Goal: Information Seeking & Learning: Learn about a topic

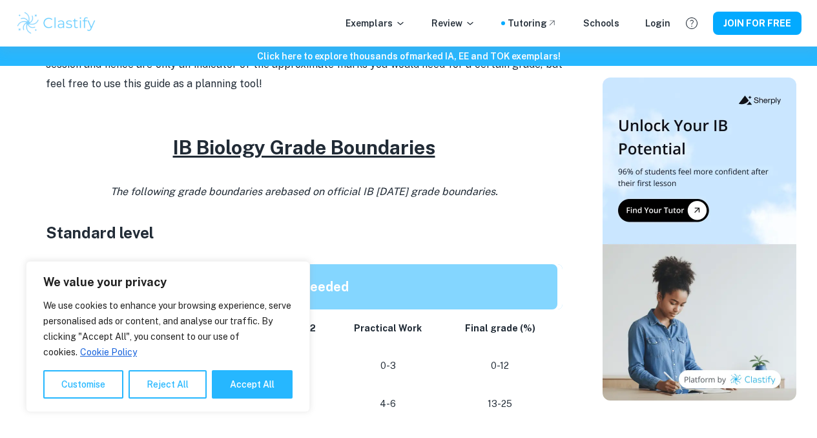
scroll to position [608, 0]
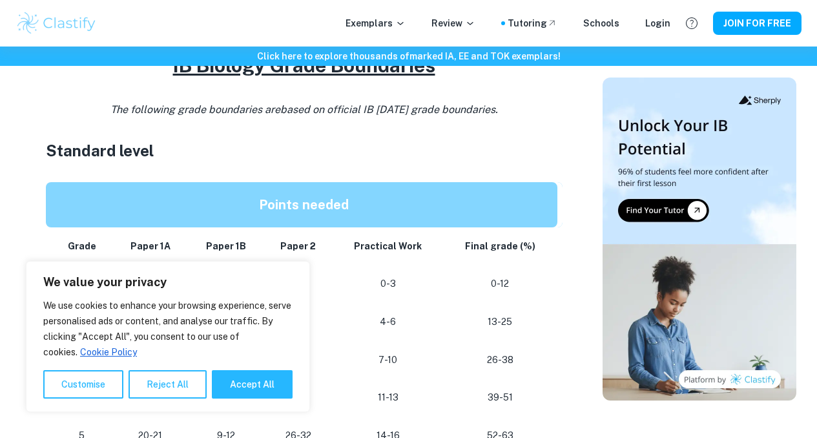
click at [268, 400] on div "We value your privacy We use cookies to enhance your browsing experience, serve…" at bounding box center [168, 336] width 284 height 151
click at [270, 385] on button "Accept All" at bounding box center [252, 384] width 81 height 28
checkbox input "true"
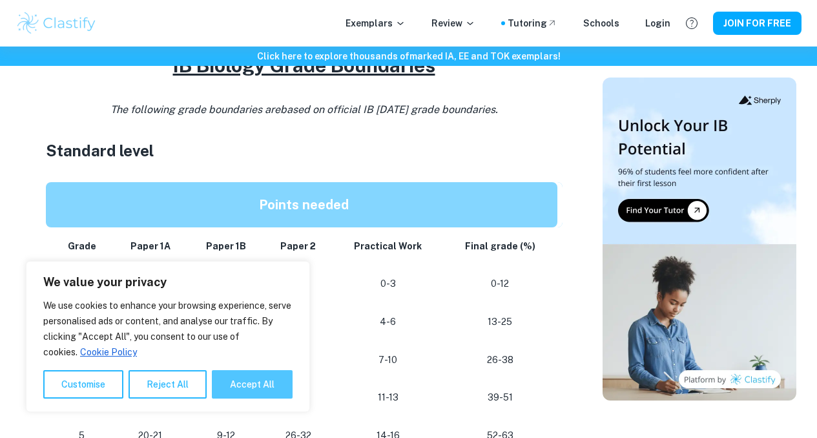
checkbox input "true"
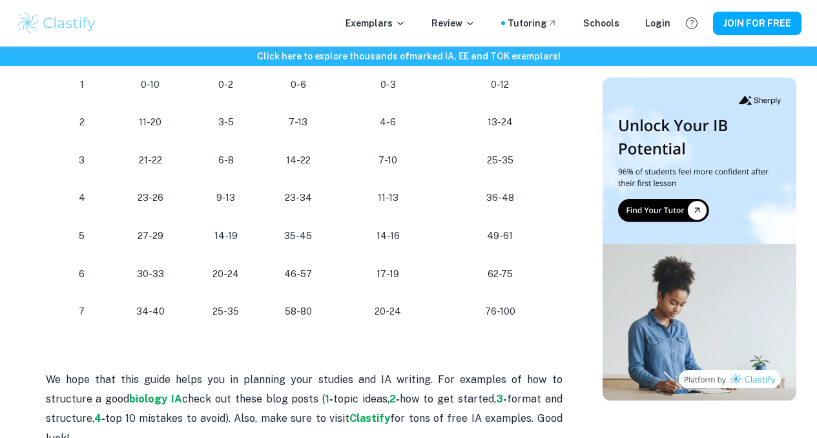
scroll to position [1219, 0]
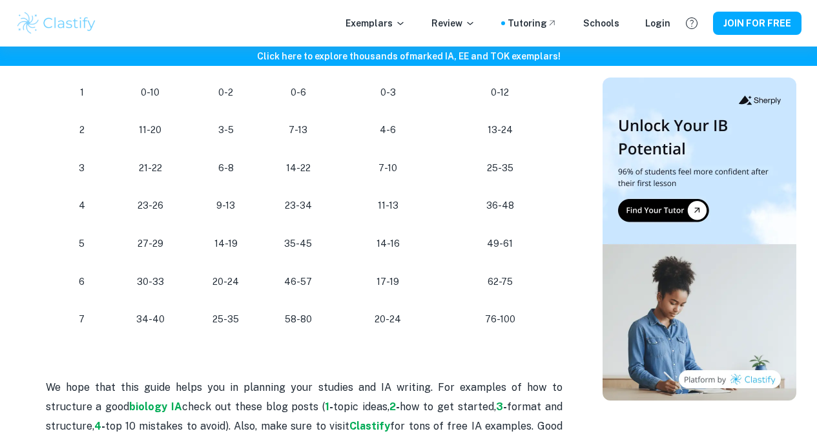
click at [497, 60] on h6 "Click here to explore thousands of marked IA, EE and TOK exemplars !" at bounding box center [408, 56] width 811 height 14
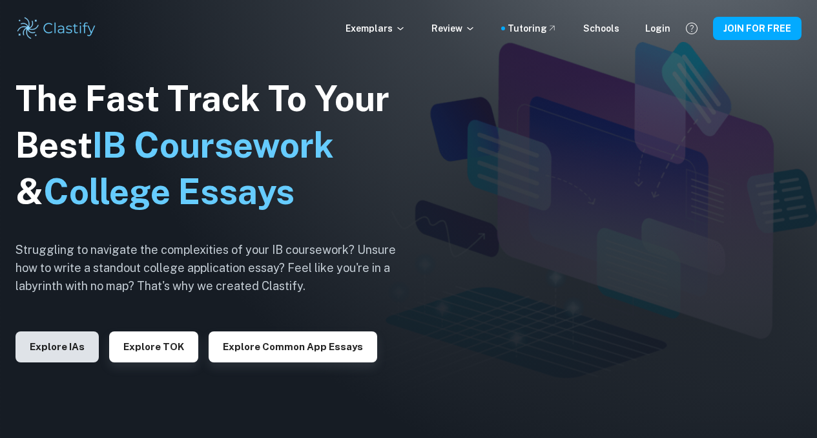
click at [48, 345] on button "Explore IAs" at bounding box center [56, 346] width 83 height 31
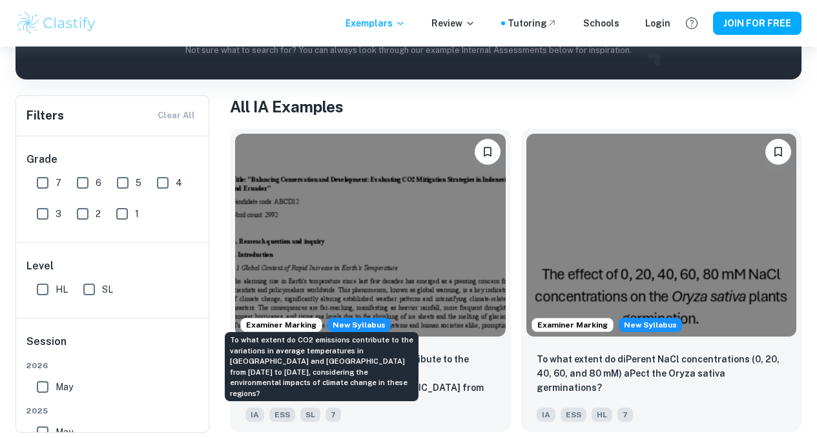
scroll to position [214, 0]
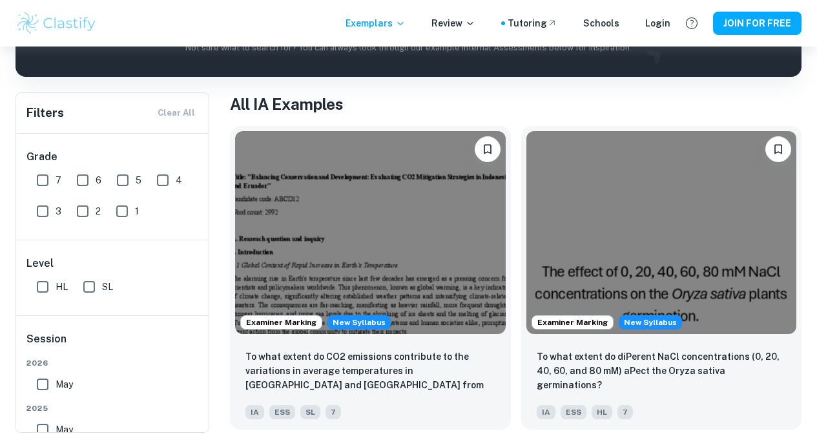
click at [43, 173] on input "7" at bounding box center [43, 180] width 26 height 26
checkbox input "true"
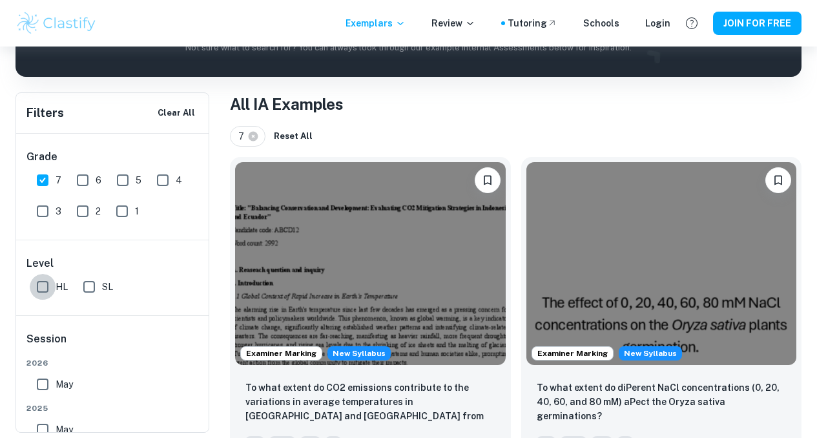
click at [41, 292] on input "HL" at bounding box center [43, 287] width 26 height 26
checkbox input "true"
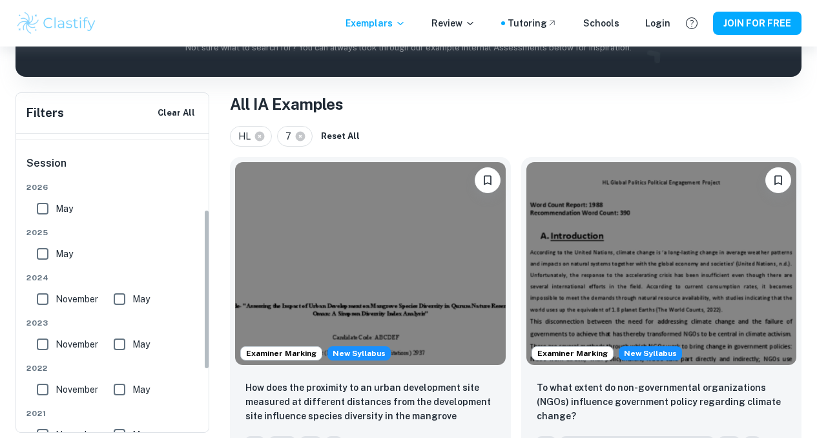
scroll to position [141, 0]
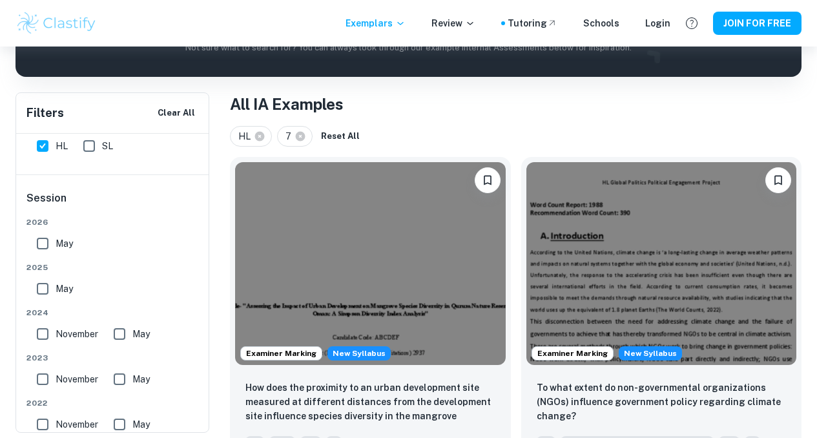
click at [47, 286] on input "May" at bounding box center [43, 289] width 26 height 26
checkbox input "true"
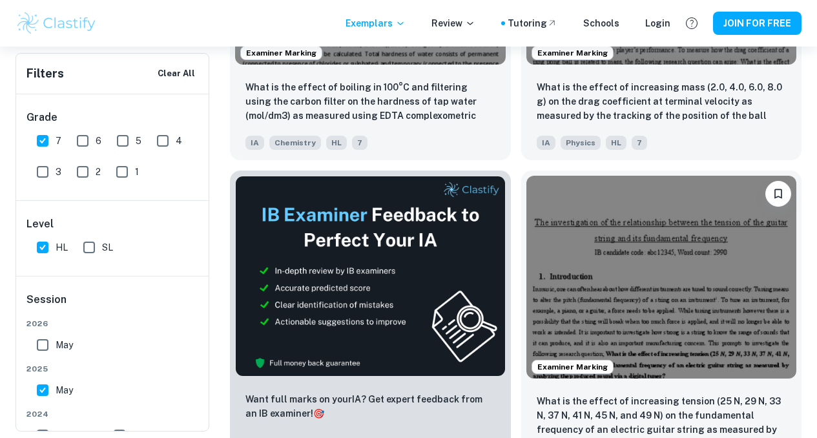
scroll to position [513, 0]
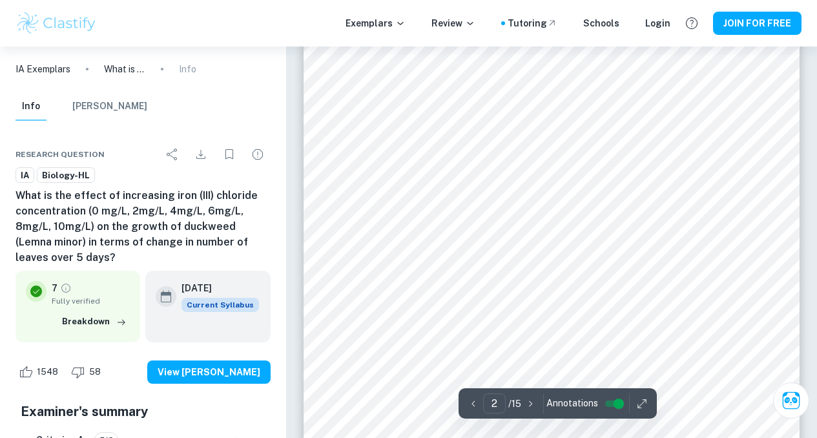
scroll to position [902, 0]
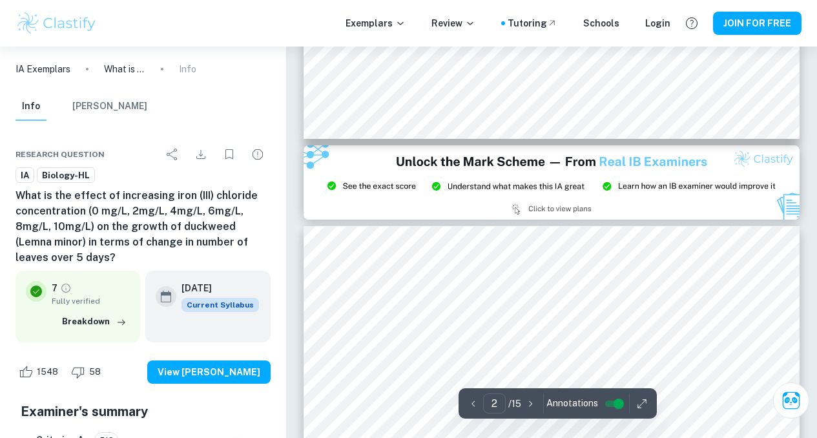
type input "3"
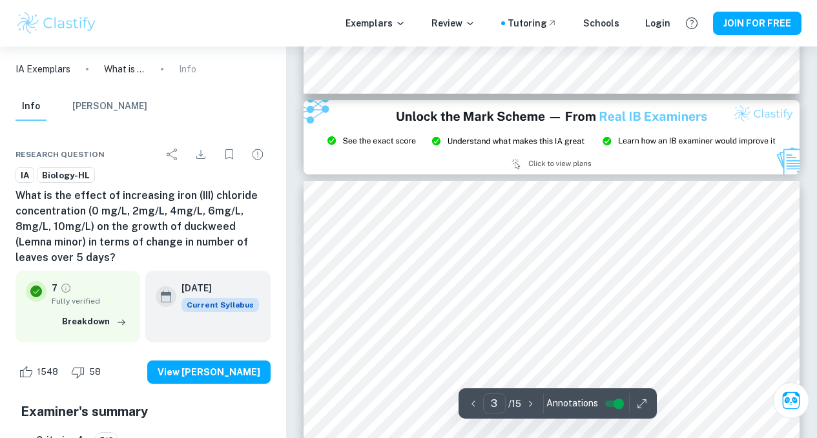
scroll to position [1458, 0]
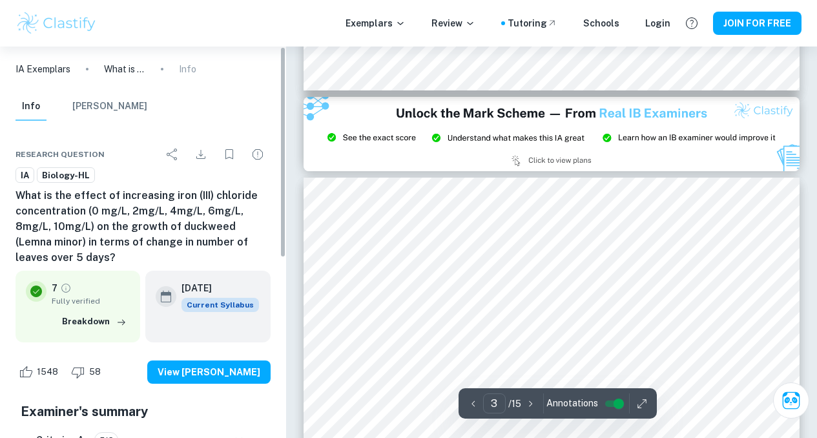
click at [245, 358] on div "1548 58 View Mark Scheme" at bounding box center [142, 371] width 255 height 49
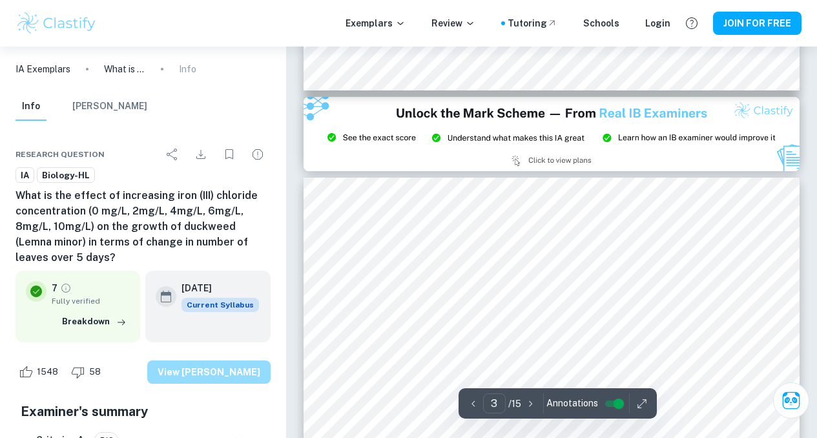
click at [245, 371] on button "View Mark Scheme" at bounding box center [208, 371] width 123 height 23
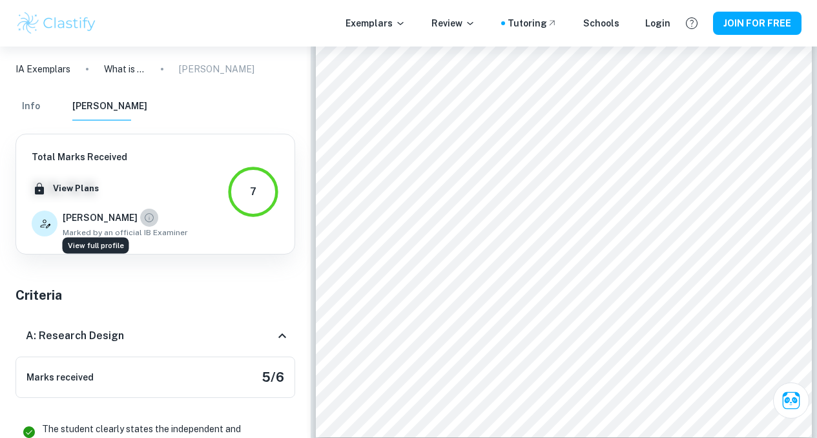
click at [143, 221] on icon "View full profile" at bounding box center [149, 218] width 12 height 12
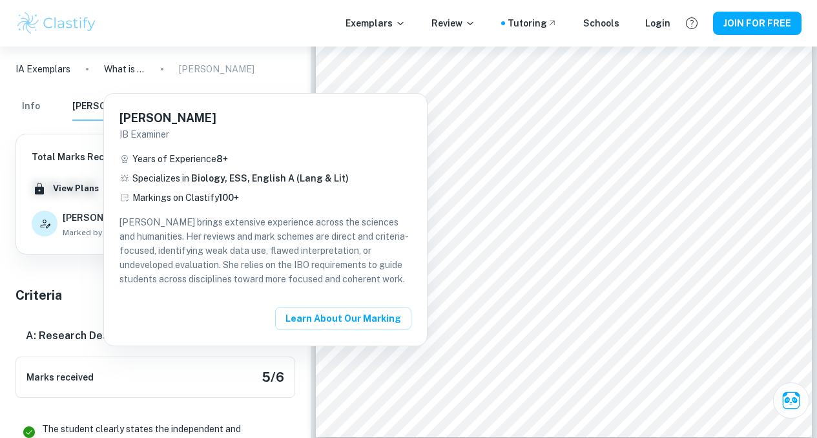
click at [89, 325] on div at bounding box center [408, 219] width 817 height 438
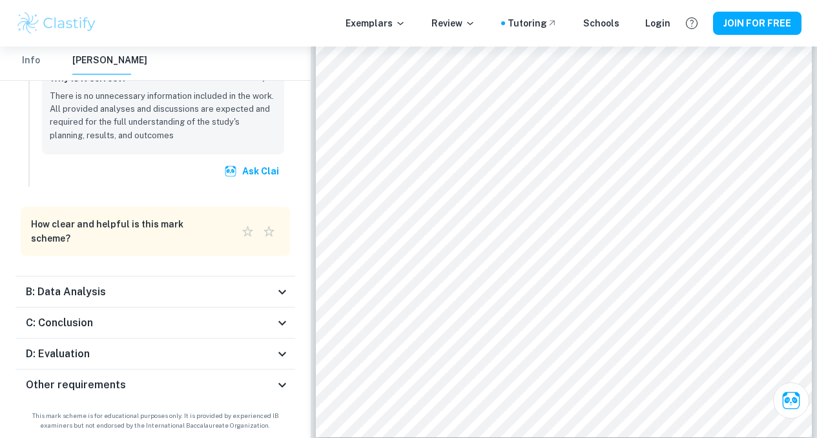
scroll to position [3522, 0]
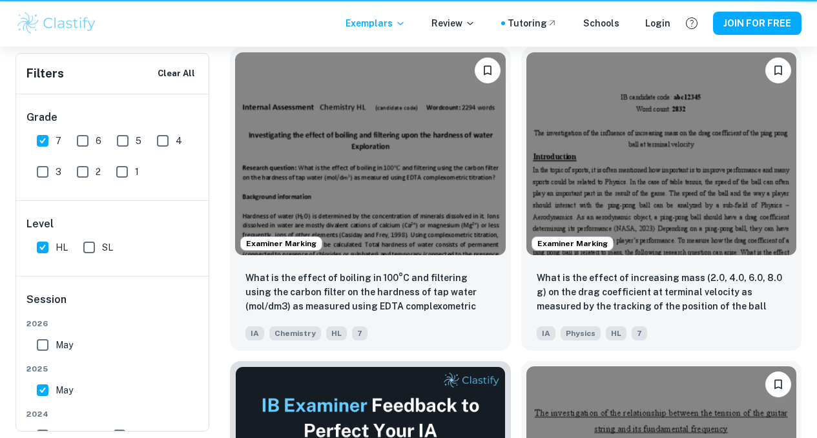
scroll to position [513, 0]
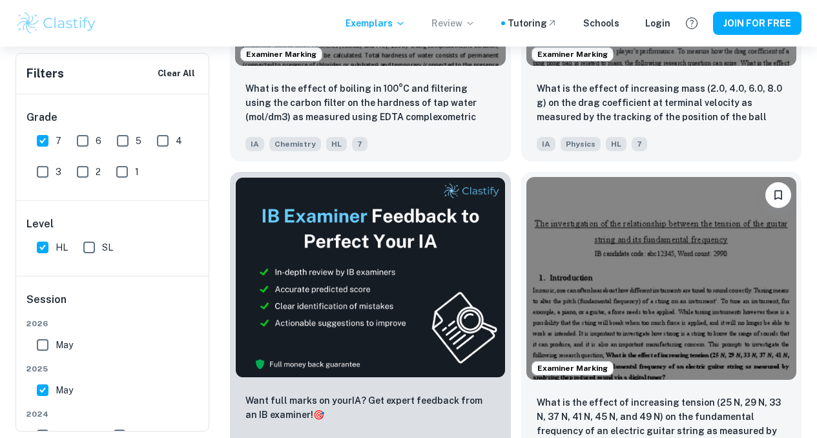
click at [475, 22] on icon at bounding box center [470, 23] width 10 height 10
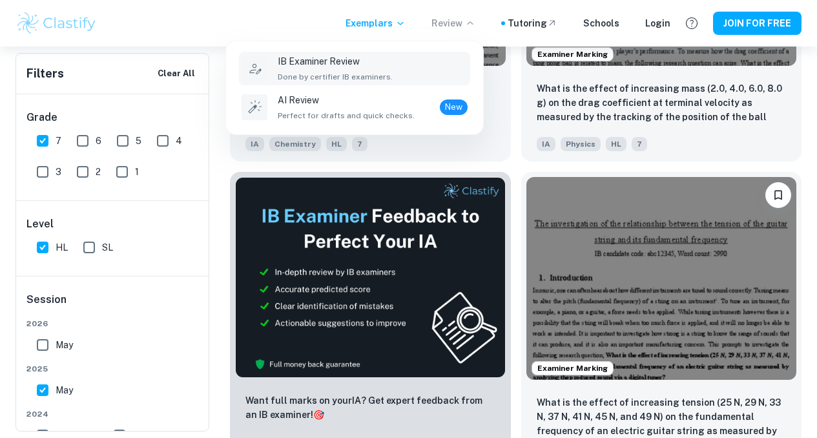
click at [431, 61] on div "IB Examiner Review Done by certifier IB examiners." at bounding box center [373, 68] width 190 height 28
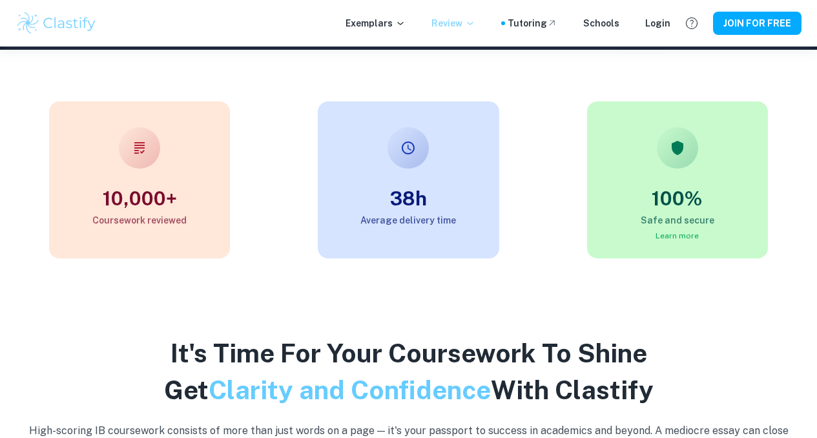
scroll to position [369, 0]
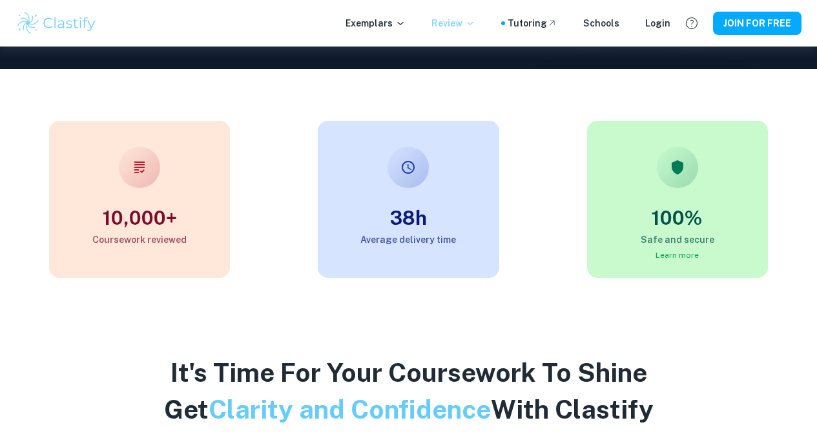
click at [662, 188] on div "100% Safe and secure Learn more" at bounding box center [677, 199] width 181 height 157
click at [680, 258] on link "Learn more" at bounding box center [676, 254] width 43 height 9
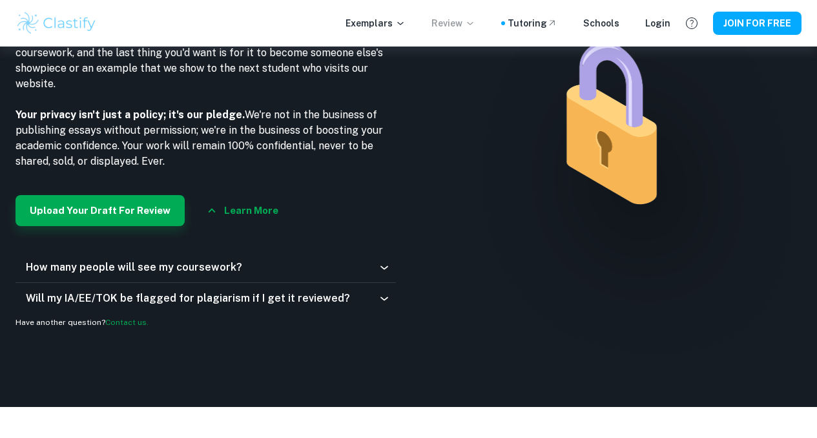
scroll to position [1728, 0]
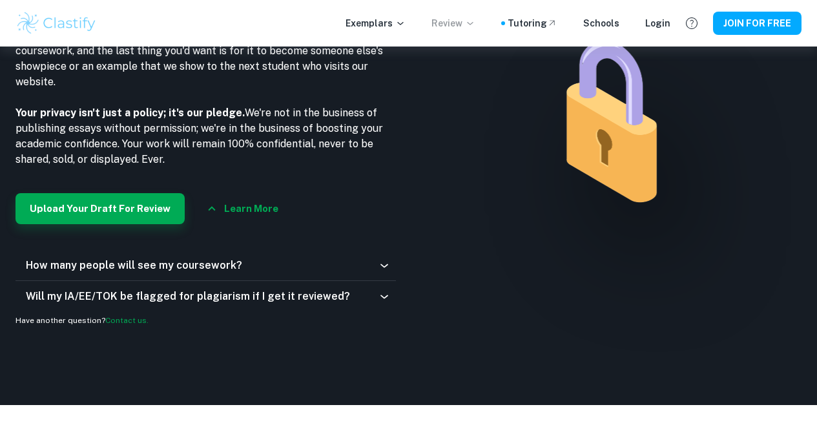
click at [351, 304] on div "Will my IA/EE/TOK be flagged for plagiarism if I get it reviewed?" at bounding box center [202, 296] width 352 height 15
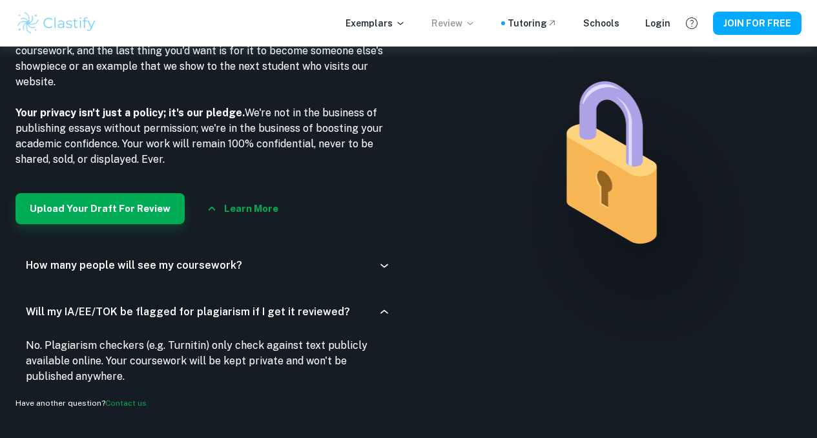
click at [305, 374] on p "No. Plagiarism checkers (e.g. Turnitin) only check against text publicly availa…" at bounding box center [206, 361] width 360 height 46
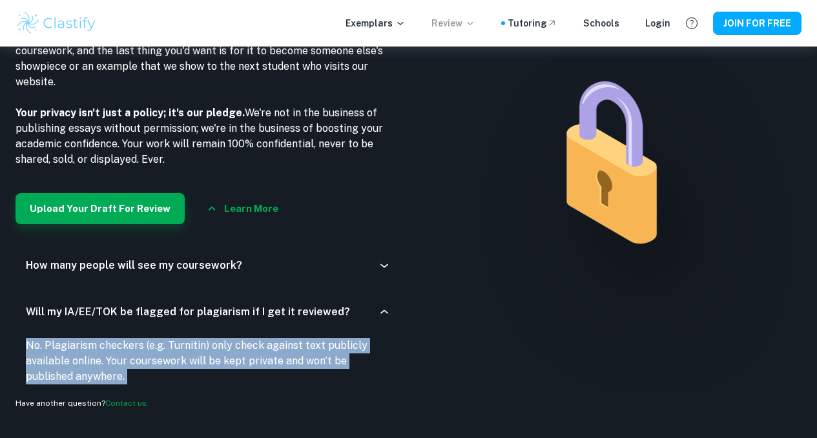
copy p "No. Plagiarism checkers (e.g. Turnitin) only check against text publicly availa…"
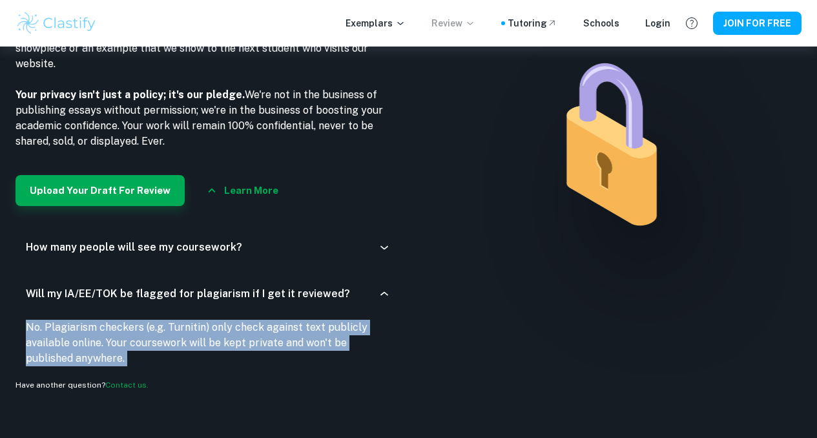
scroll to position [1749, 0]
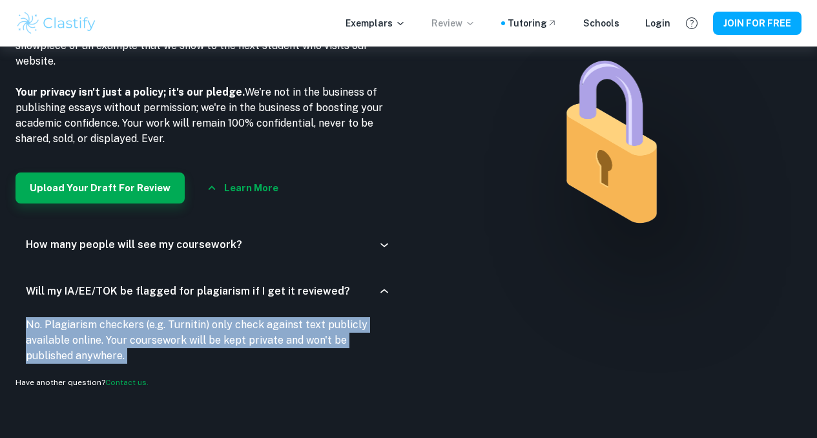
click at [380, 298] on icon at bounding box center [384, 291] width 13 height 13
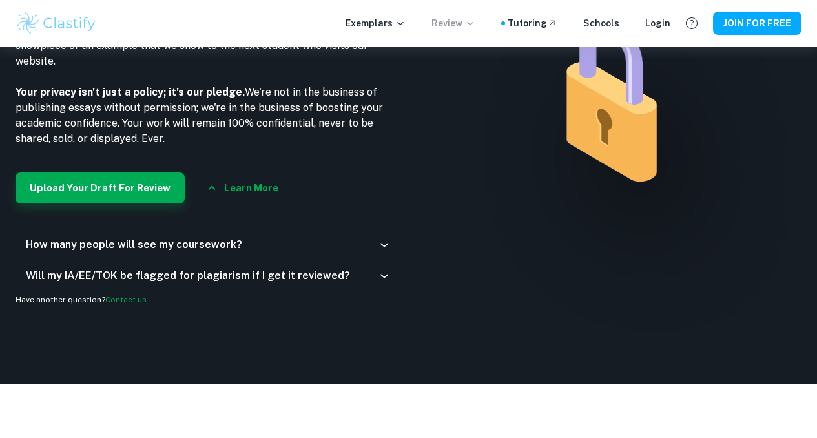
click at [380, 251] on icon at bounding box center [384, 244] width 13 height 13
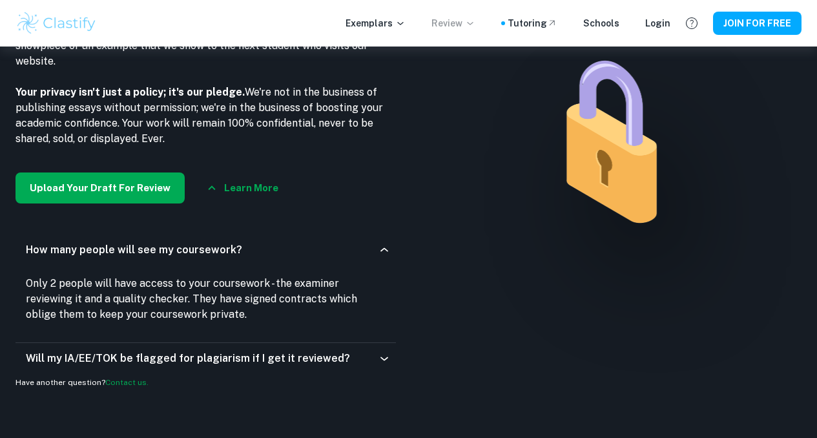
click at [148, 203] on button "Upload Your Draft For Review" at bounding box center [99, 187] width 169 height 31
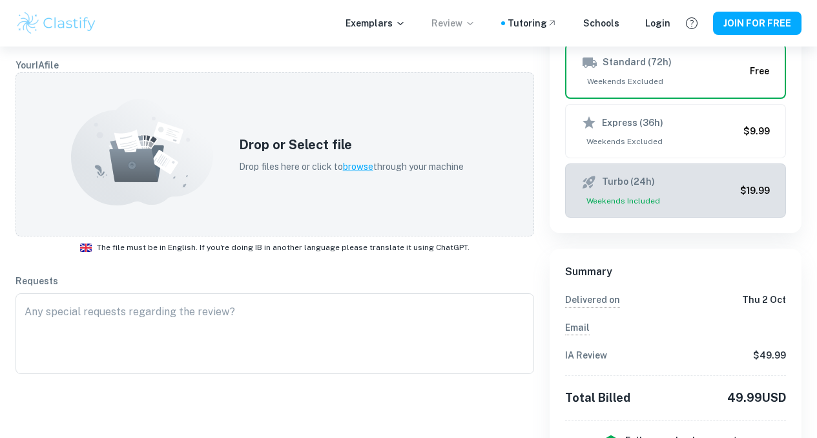
scroll to position [271, 0]
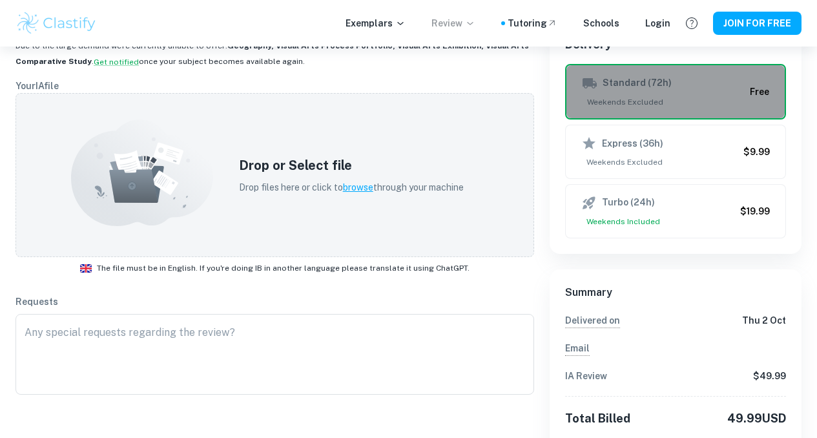
click at [640, 110] on button "Standard (72h) Weekends Excluded Free" at bounding box center [675, 92] width 221 height 56
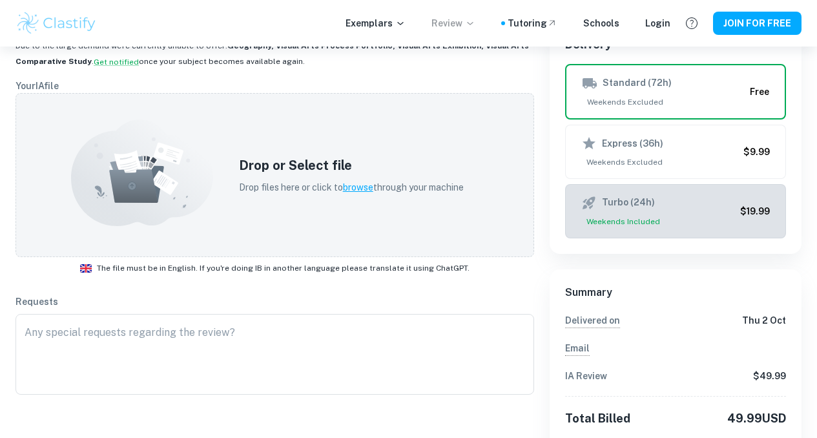
click at [636, 211] on div "Turbo (24h) Weekends Included" at bounding box center [658, 211] width 154 height 32
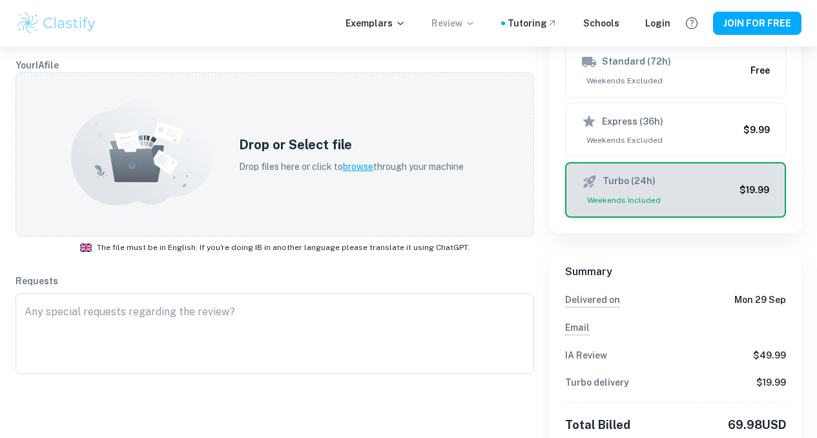
scroll to position [298, 0]
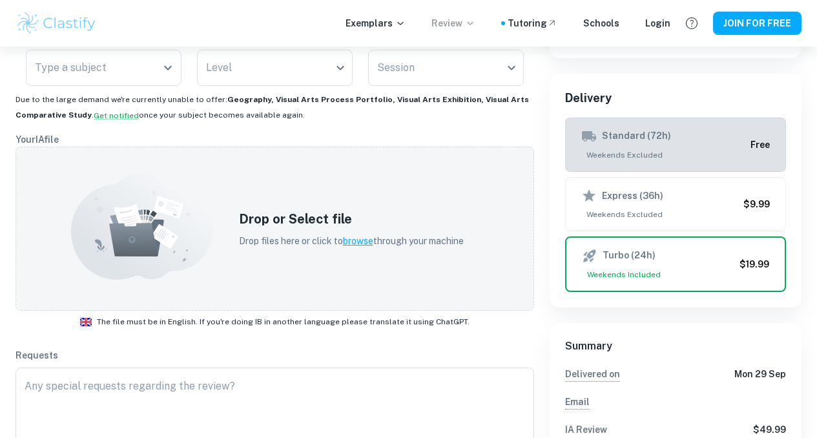
click at [641, 164] on button "Standard (72h) Weekends Excluded Free" at bounding box center [675, 144] width 221 height 54
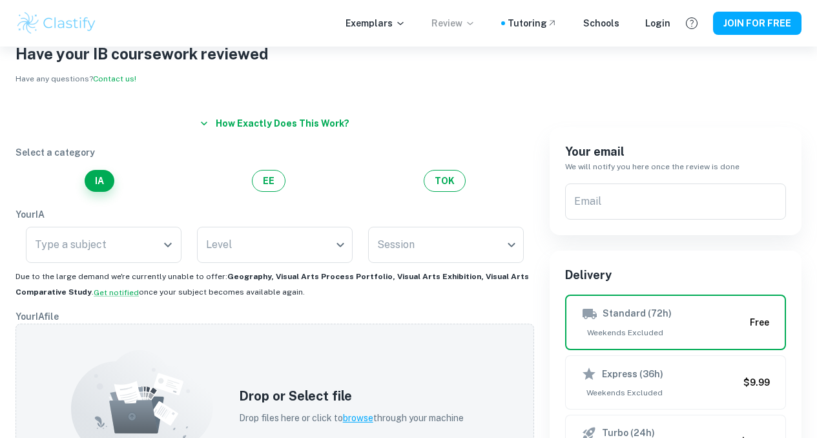
scroll to position [0, 0]
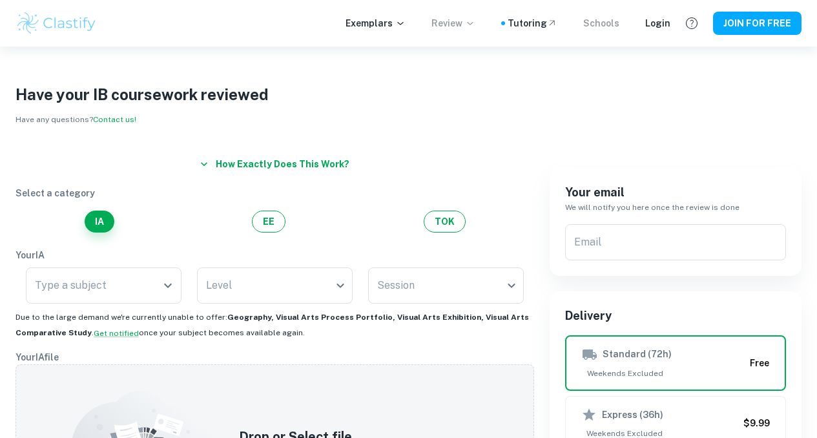
click at [615, 28] on div "Schools" at bounding box center [601, 23] width 36 height 14
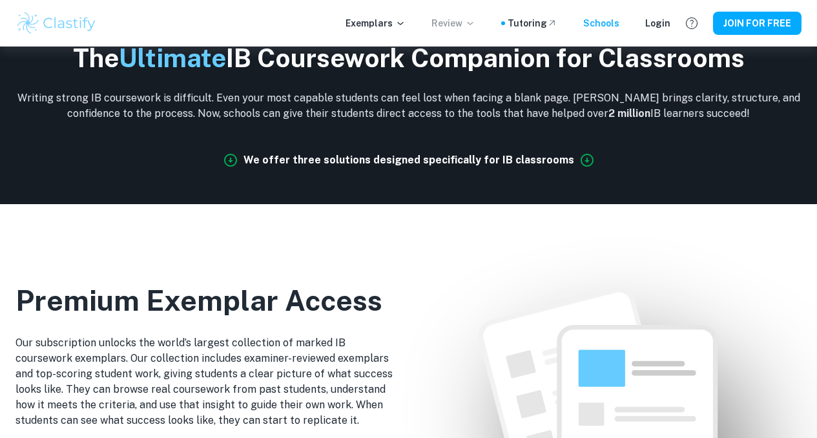
scroll to position [528, 0]
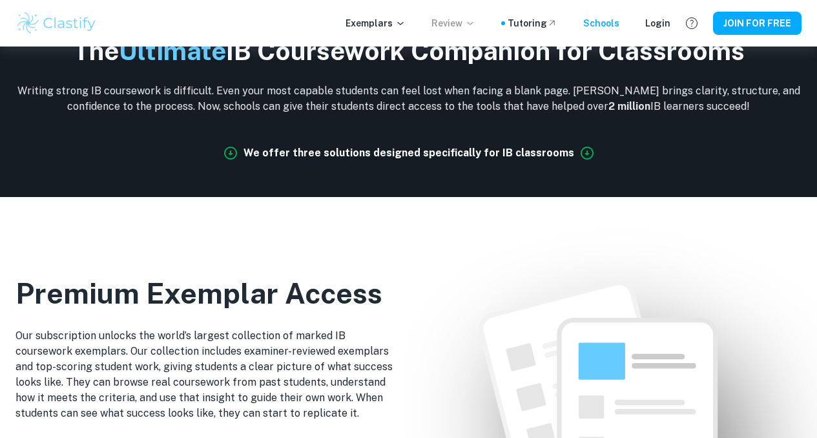
click at [579, 155] on icon at bounding box center [586, 152] width 15 height 15
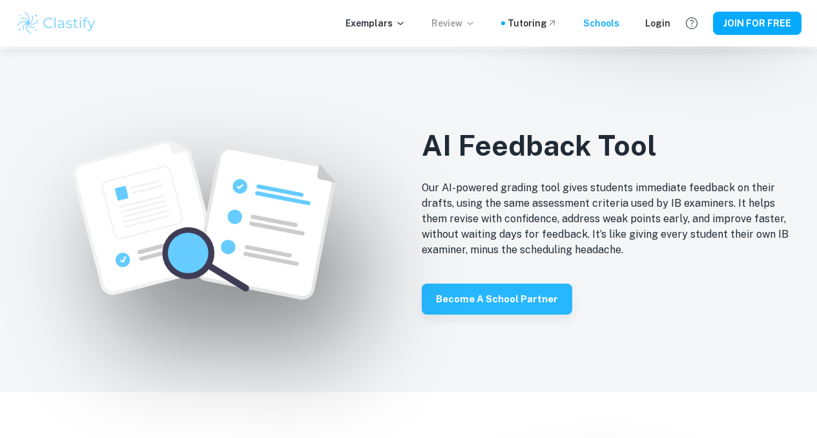
scroll to position [926, 0]
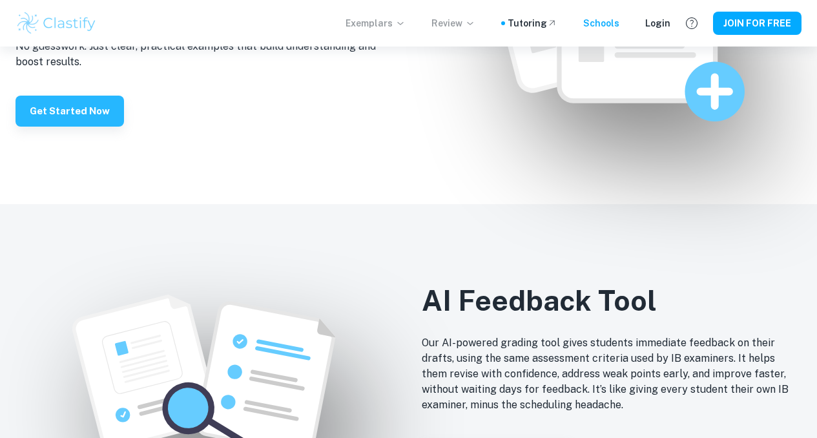
click at [400, 21] on p "Exemplars" at bounding box center [375, 23] width 60 height 14
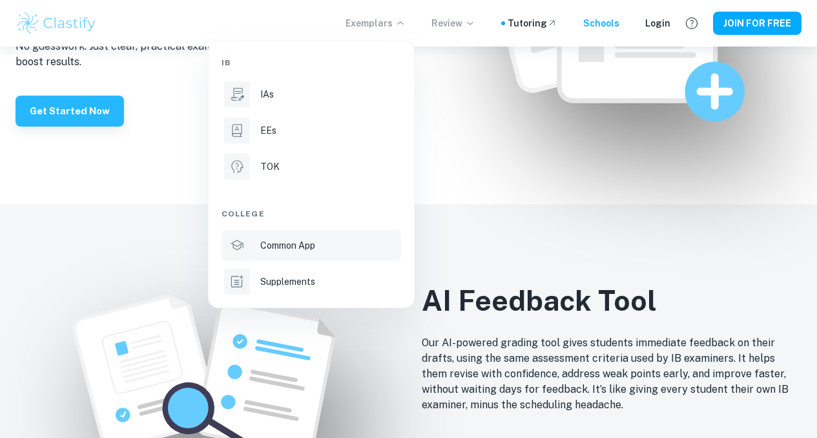
click at [287, 241] on p "Common App" at bounding box center [287, 245] width 55 height 14
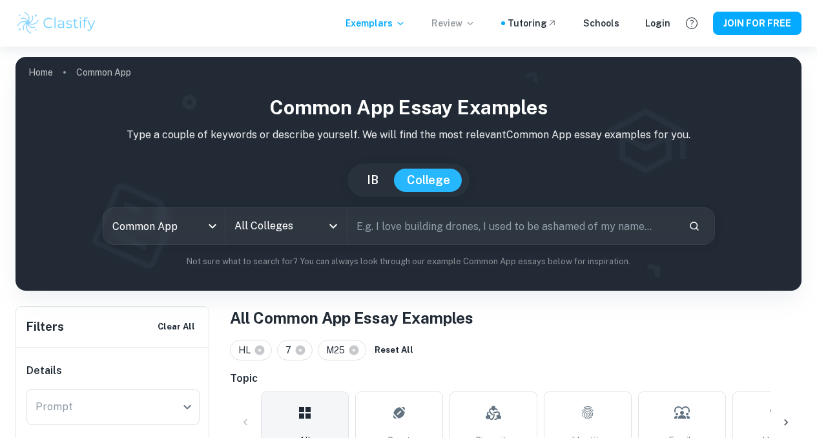
click at [374, 186] on button "IB" at bounding box center [372, 179] width 37 height 23
type input "ia"
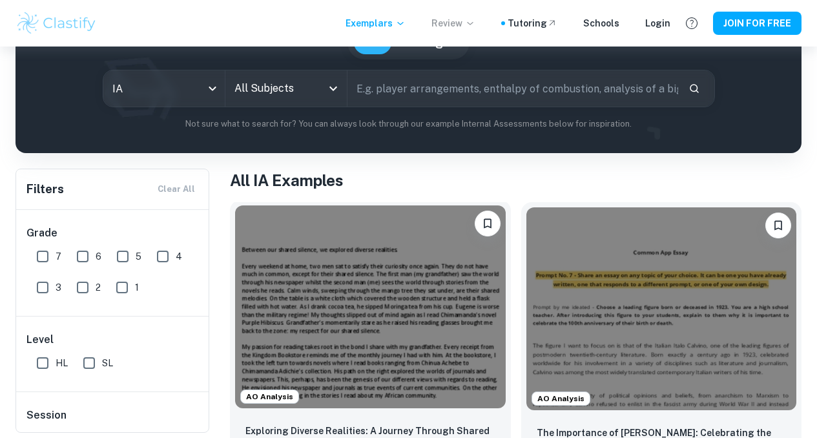
scroll to position [115, 0]
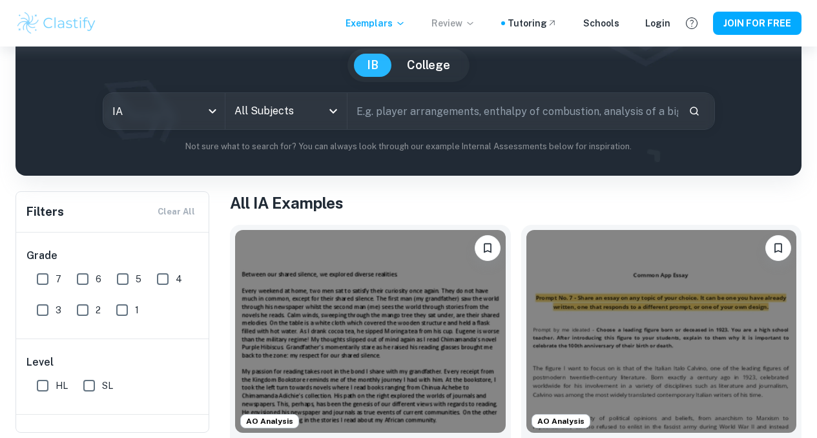
click at [327, 127] on div "All Subjects" at bounding box center [285, 111] width 121 height 36
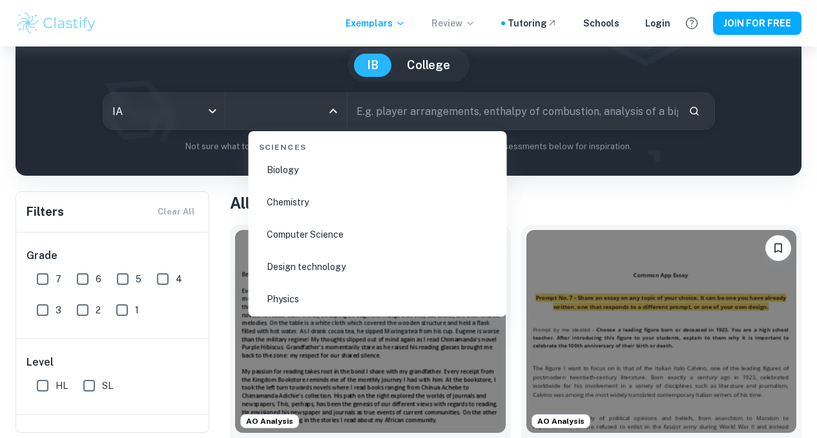
scroll to position [2013, 0]
click at [309, 181] on li "Biology" at bounding box center [378, 175] width 248 height 30
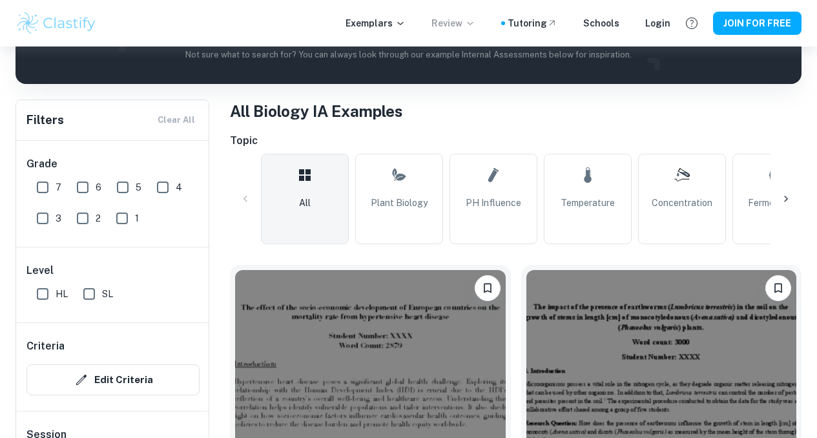
scroll to position [255, 0]
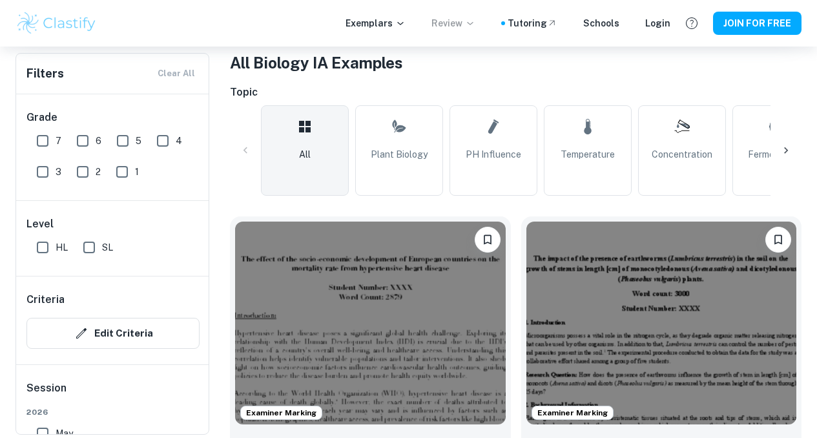
click at [37, 145] on input "7" at bounding box center [43, 141] width 26 height 26
checkbox input "true"
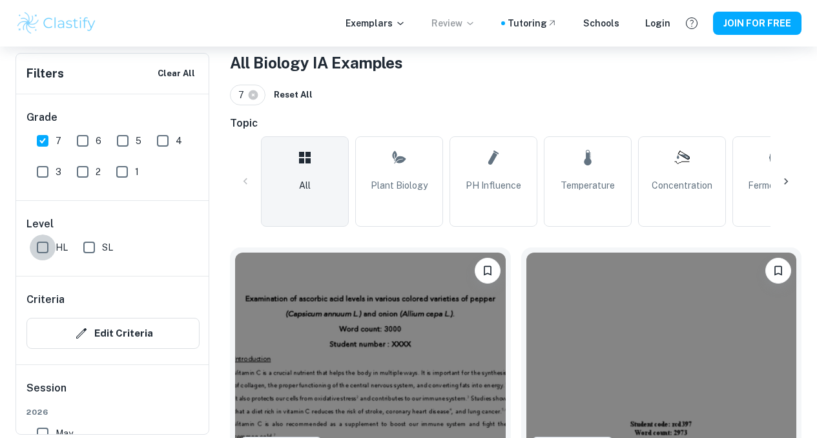
click at [45, 248] on input "HL" at bounding box center [43, 247] width 26 height 26
checkbox input "true"
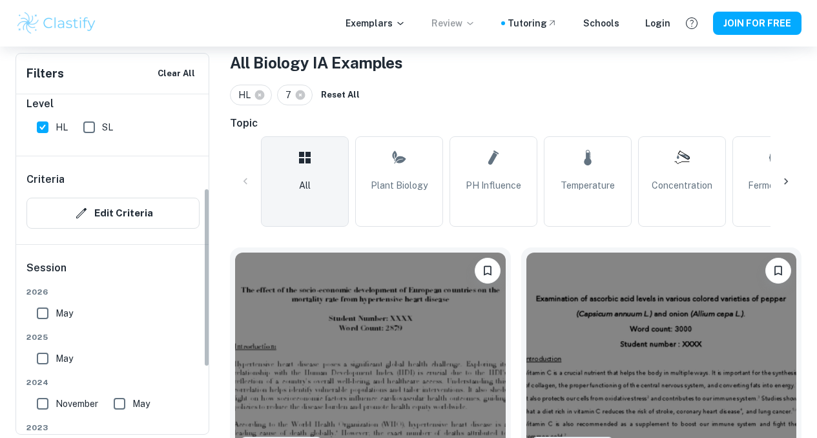
scroll to position [178, 0]
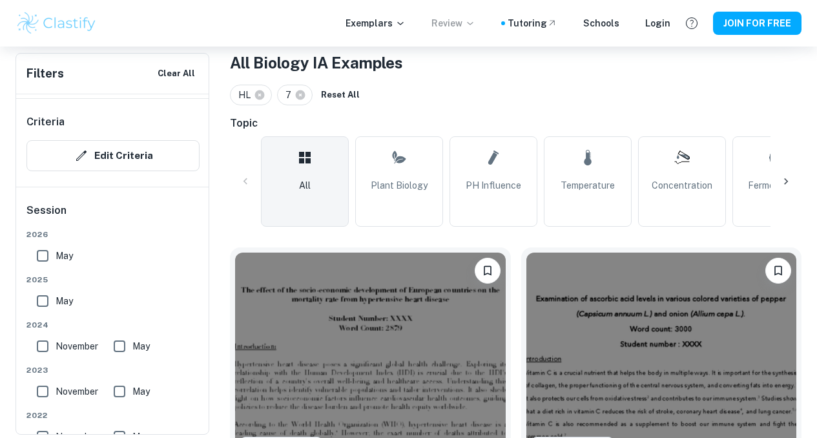
click at [41, 304] on input "May" at bounding box center [43, 301] width 26 height 26
checkbox input "true"
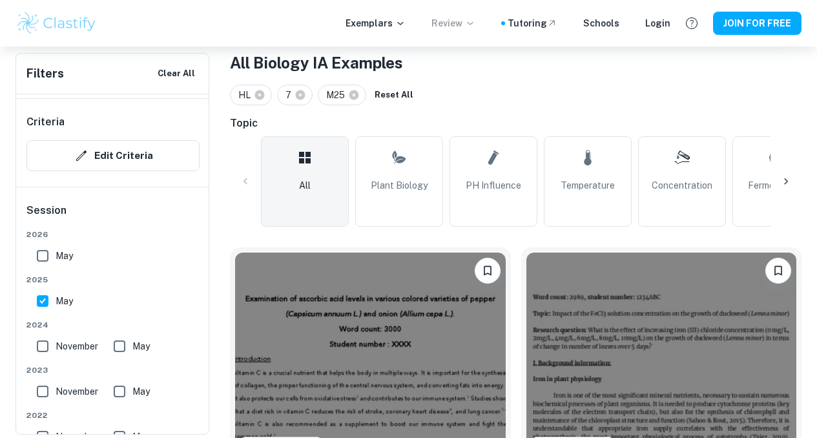
click at [42, 259] on input "May" at bounding box center [43, 256] width 26 height 26
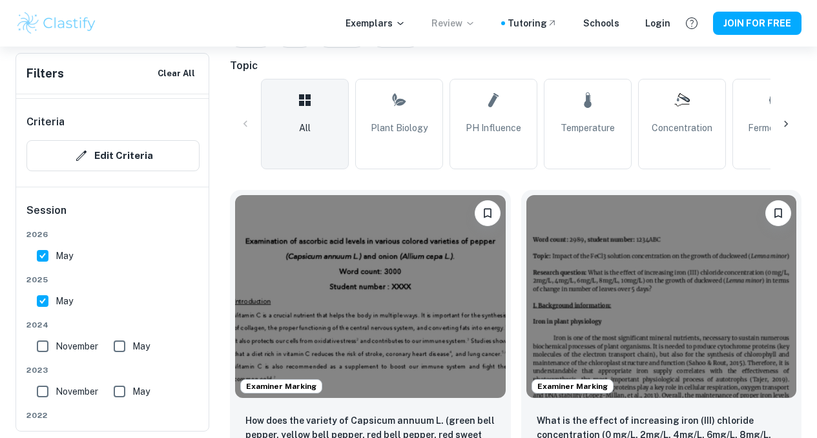
scroll to position [316, 0]
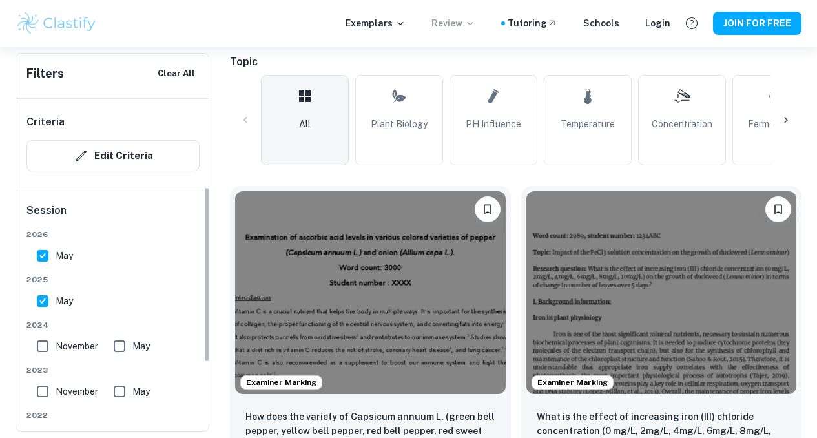
click at [41, 252] on input "May" at bounding box center [43, 256] width 26 height 26
checkbox input "false"
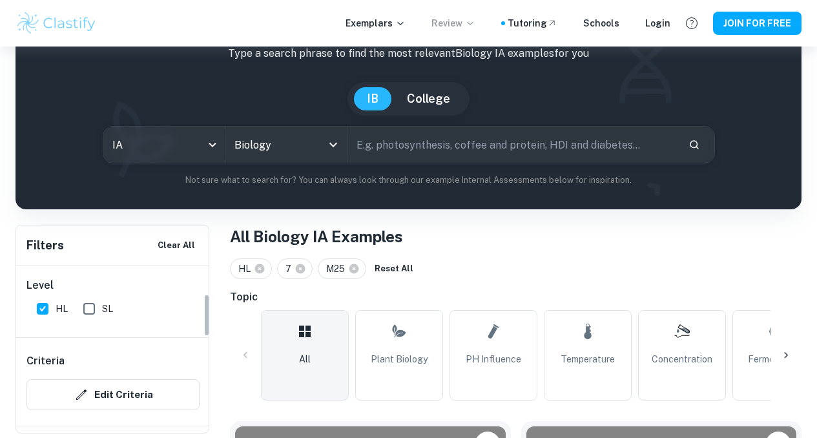
scroll to position [112, 0]
click at [287, 148] on input "Biology" at bounding box center [268, 144] width 74 height 25
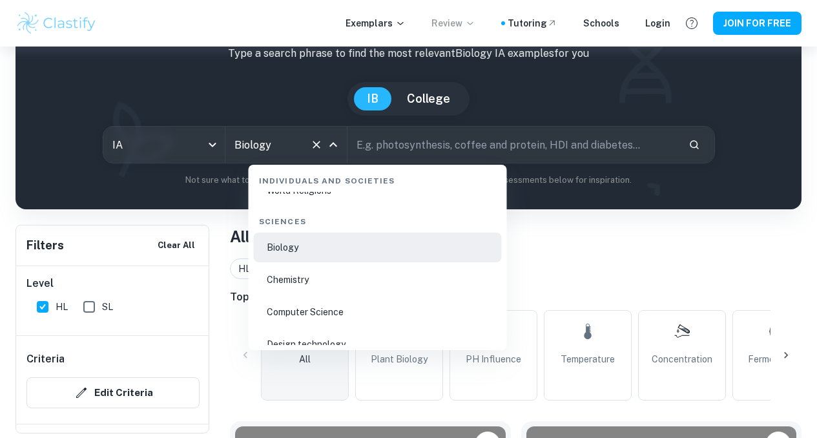
scroll to position [1975, 0]
click at [304, 287] on li "Chemistry" at bounding box center [378, 279] width 248 height 30
type input "Chemistry"
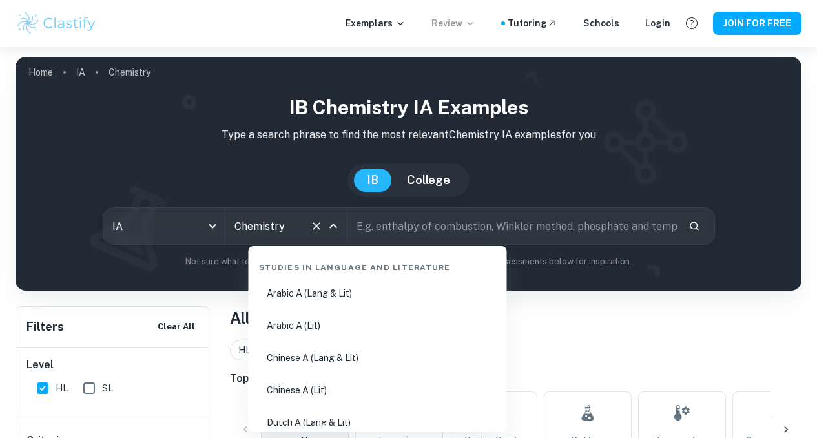
click at [305, 237] on input "Chemistry" at bounding box center [268, 226] width 74 height 25
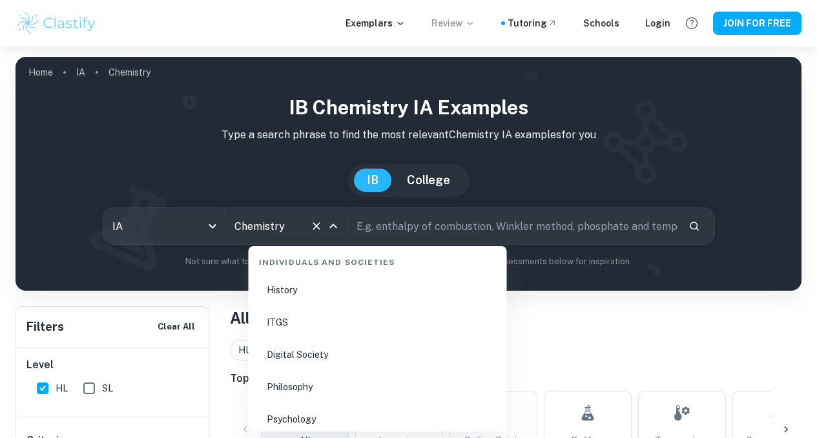
scroll to position [1768, 0]
click at [405, 26] on icon at bounding box center [400, 23] width 10 height 10
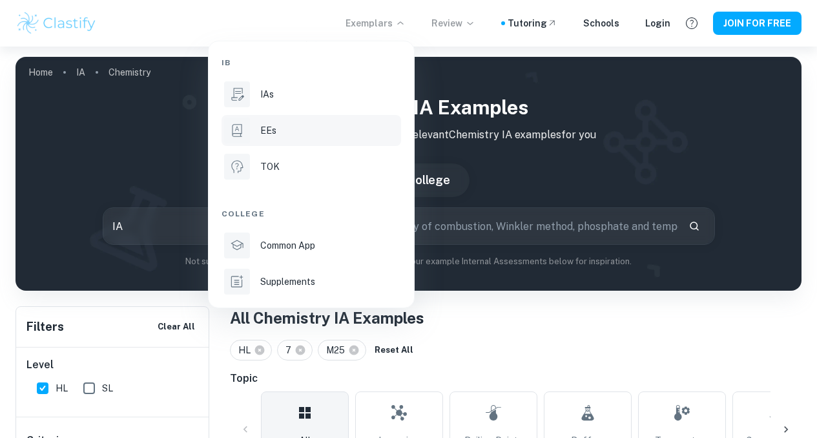
click at [316, 138] on li "EEs" at bounding box center [310, 130] width 179 height 31
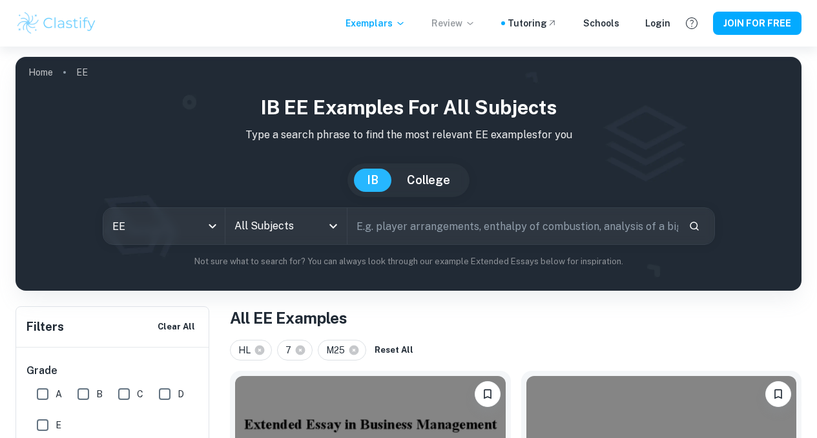
click at [311, 215] on input "All Subjects" at bounding box center [276, 226] width 90 height 25
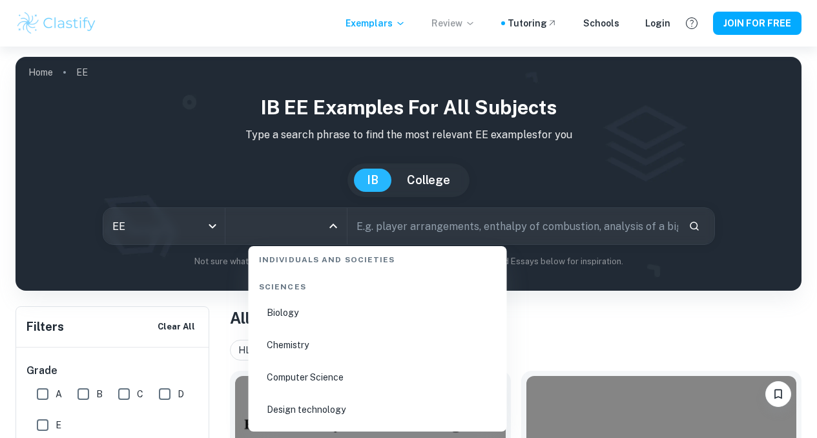
scroll to position [1884, 0]
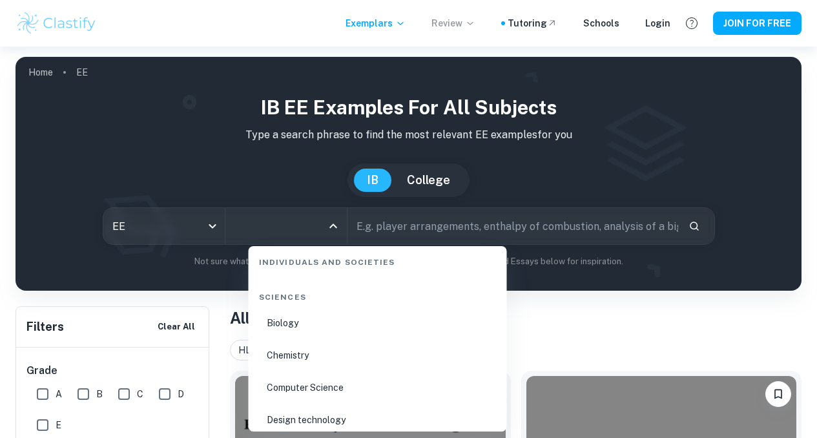
click at [290, 326] on li "Biology" at bounding box center [378, 323] width 248 height 30
type input "Biology"
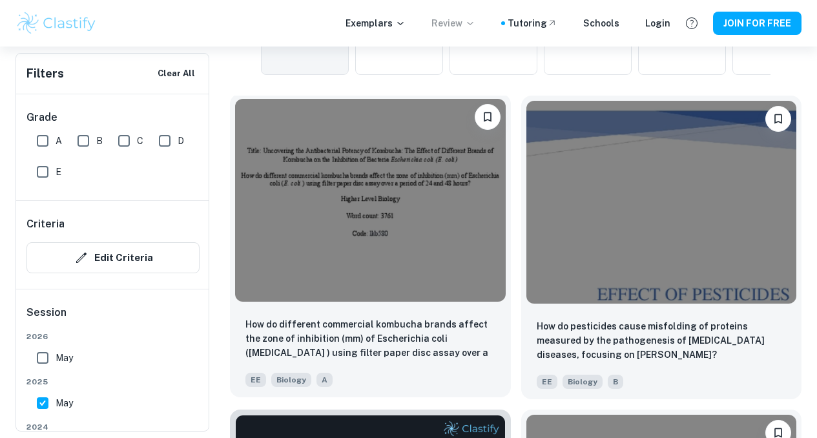
scroll to position [408, 0]
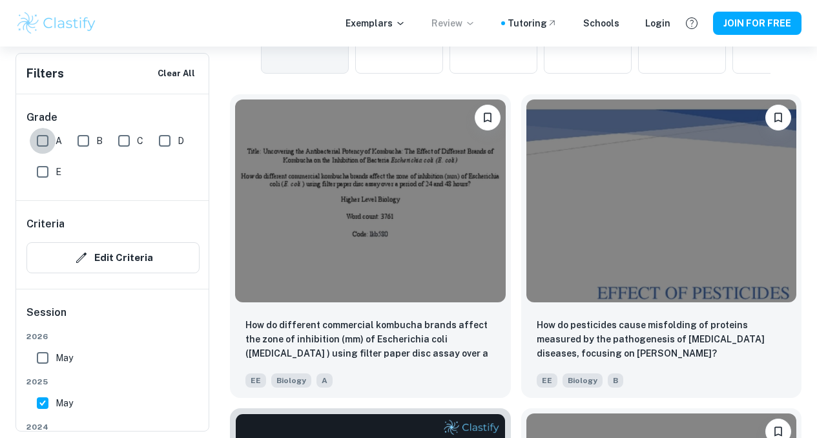
click at [42, 139] on input "A" at bounding box center [43, 141] width 26 height 26
checkbox input "true"
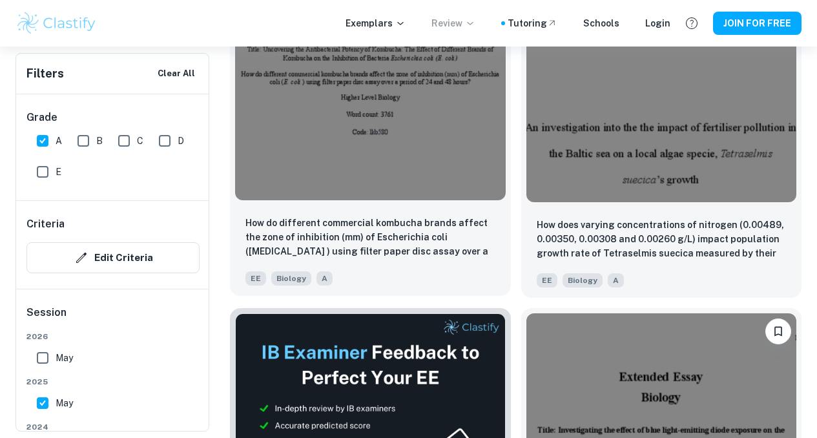
scroll to position [506, 0]
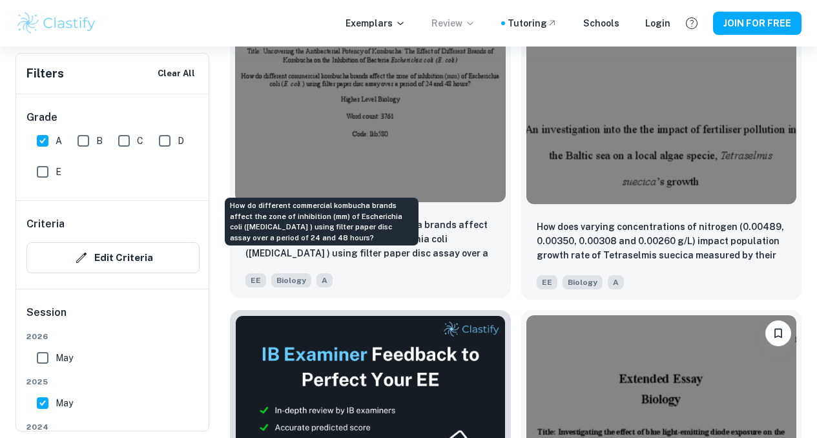
click at [372, 218] on p "How do different commercial kombucha brands affect the zone of inhibition (mm) …" at bounding box center [370, 240] width 250 height 44
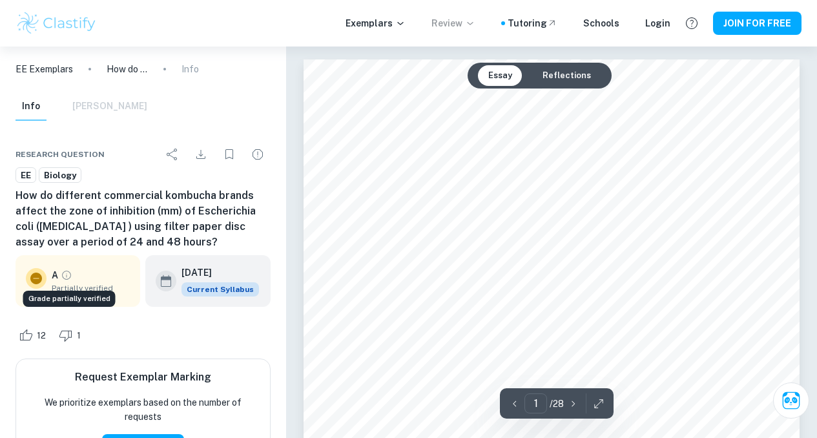
click at [65, 279] on icon "Grade partially verified" at bounding box center [67, 275] width 12 height 12
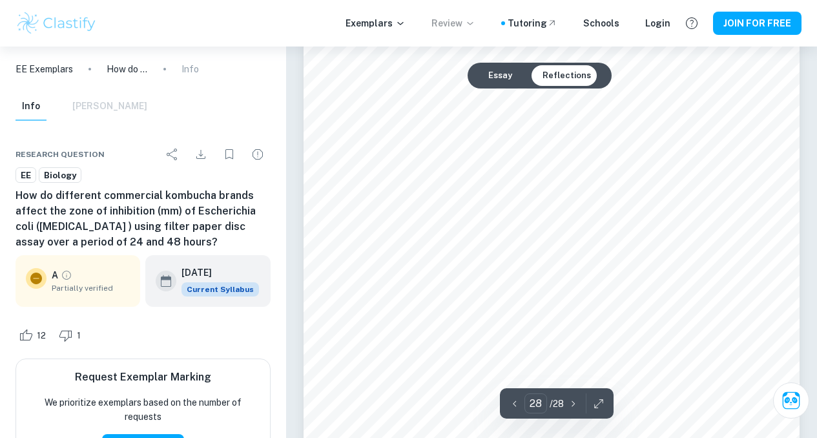
scroll to position [18207, 0]
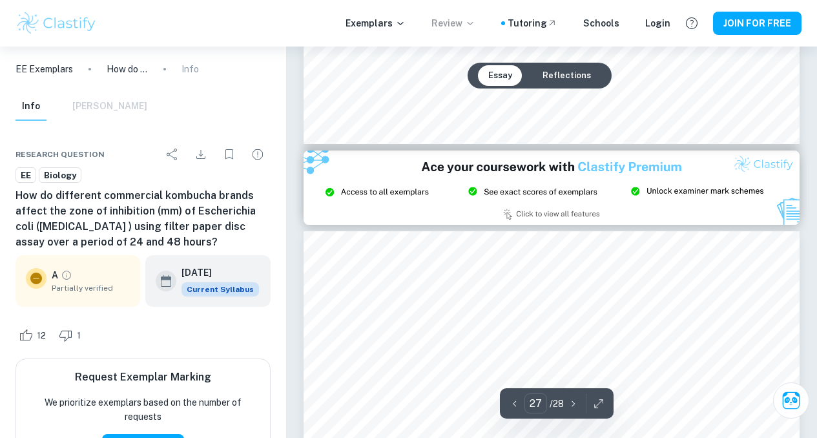
type input "26"
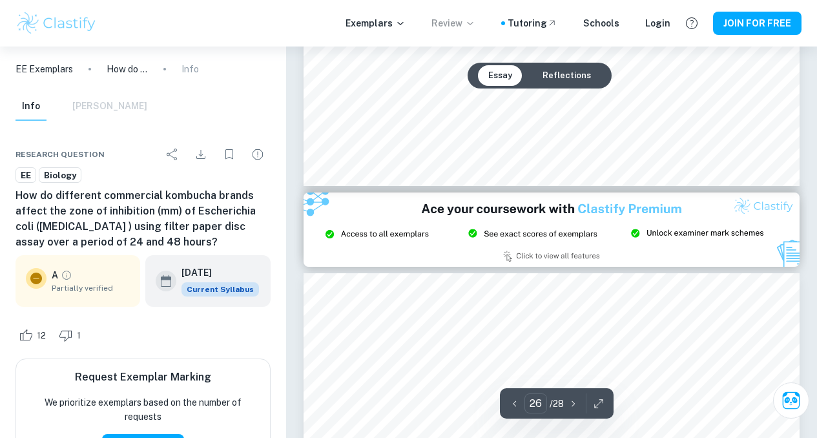
scroll to position [16954, 0]
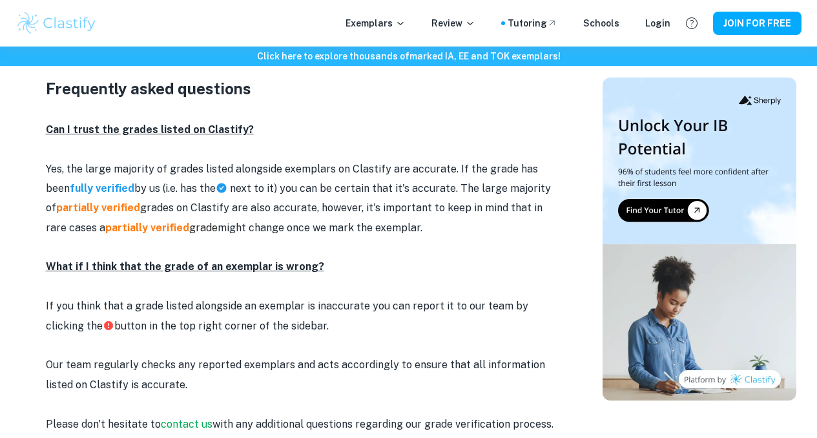
scroll to position [1623, 0]
